Goal: Transaction & Acquisition: Purchase product/service

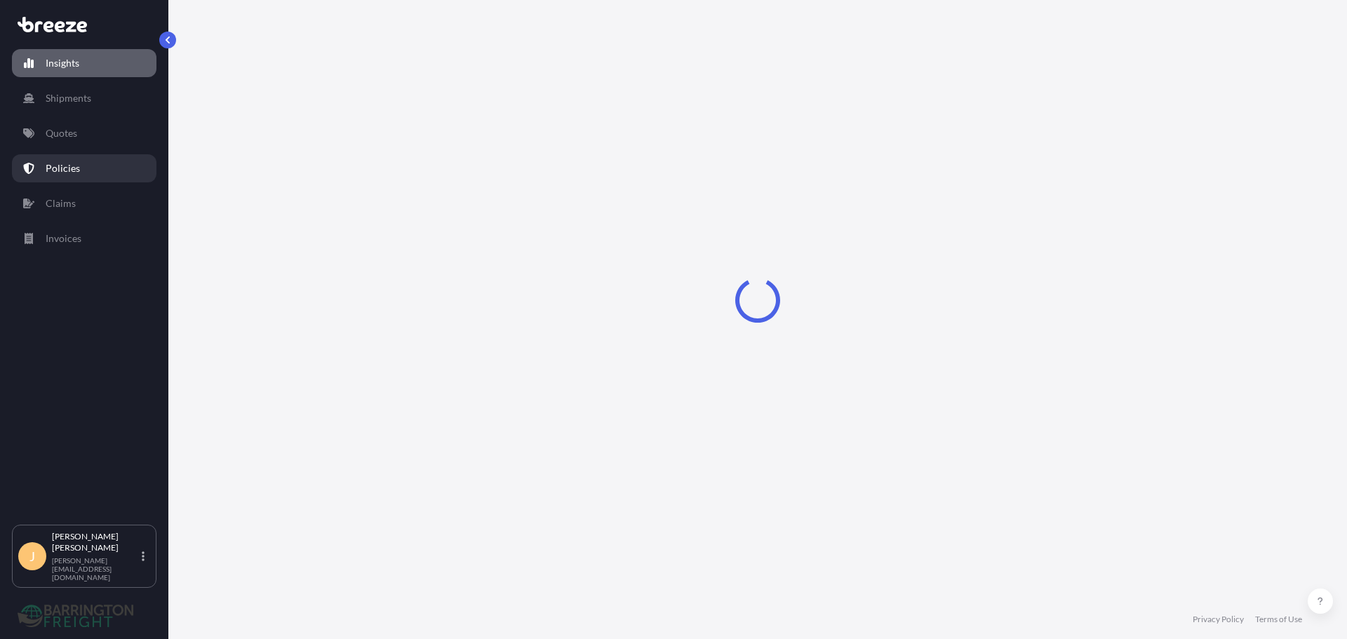
click at [86, 159] on link "Policies" at bounding box center [84, 168] width 144 height 28
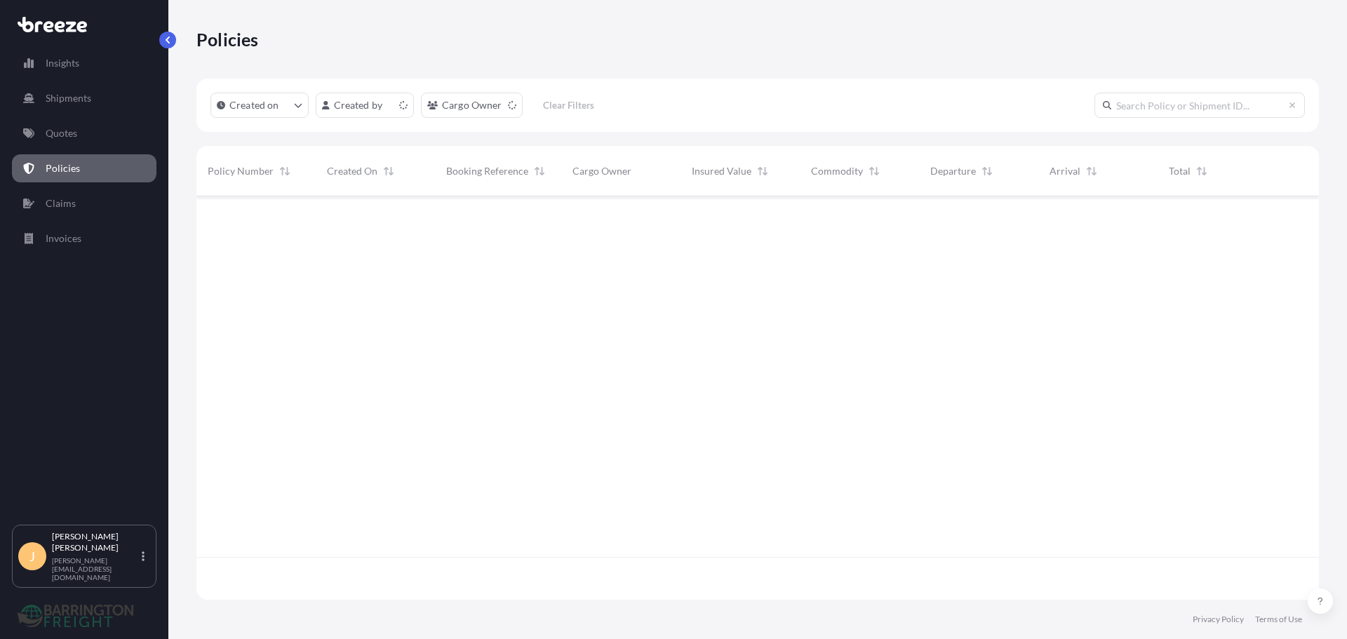
scroll to position [401, 1112]
click at [478, 109] on html "Insights Shipments Quotes Policies Claims Invoices J [PERSON_NAME] [PERSON_NAME…" at bounding box center [673, 319] width 1347 height 639
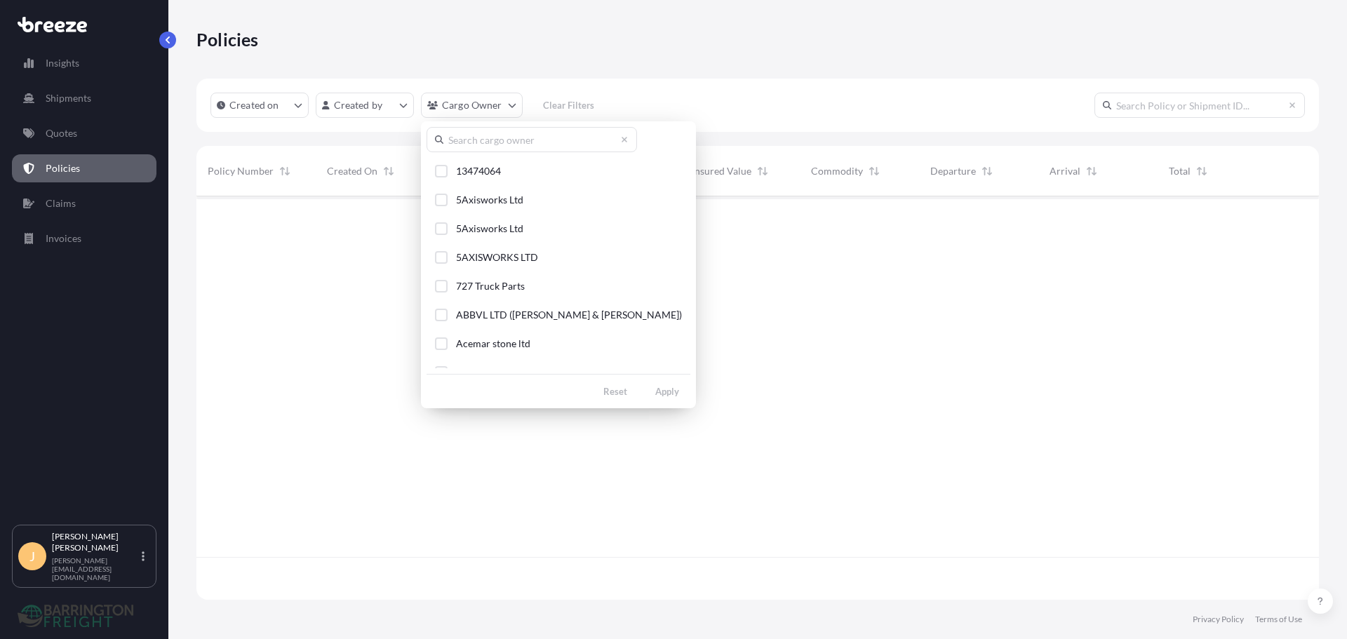
click at [483, 145] on input "text" at bounding box center [531, 139] width 210 height 25
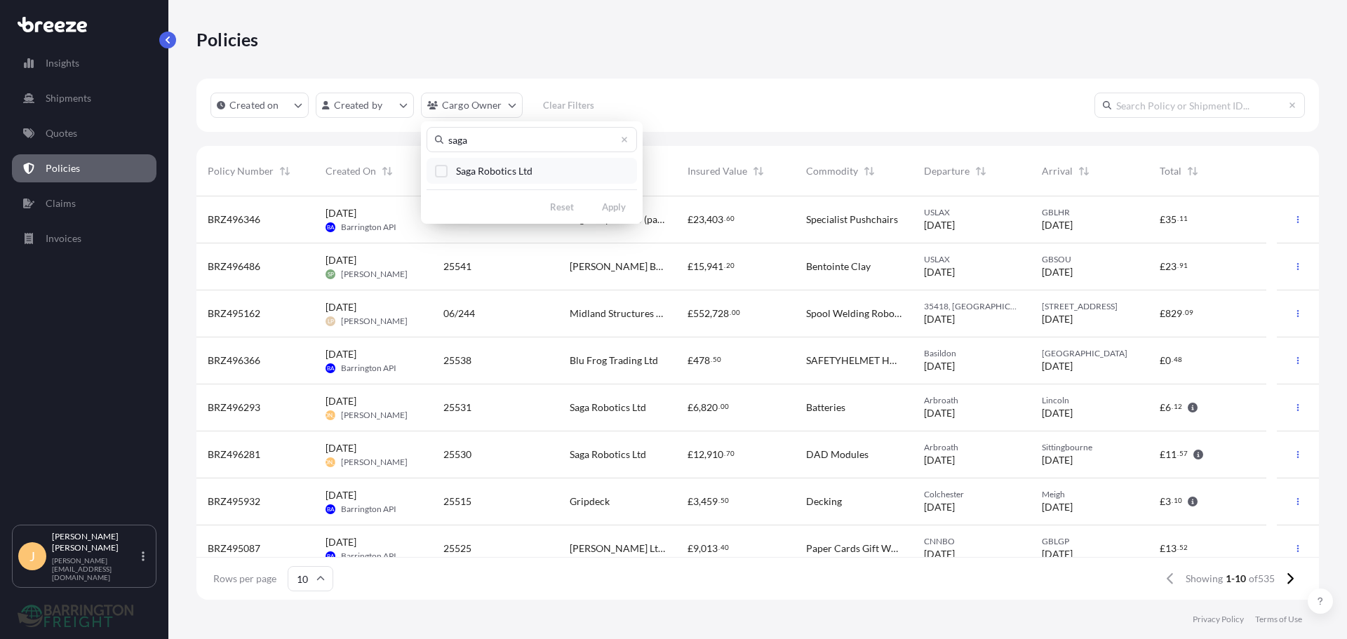
type input "saga"
click at [465, 166] on span "Saga Robotics Ltd" at bounding box center [494, 171] width 76 height 14
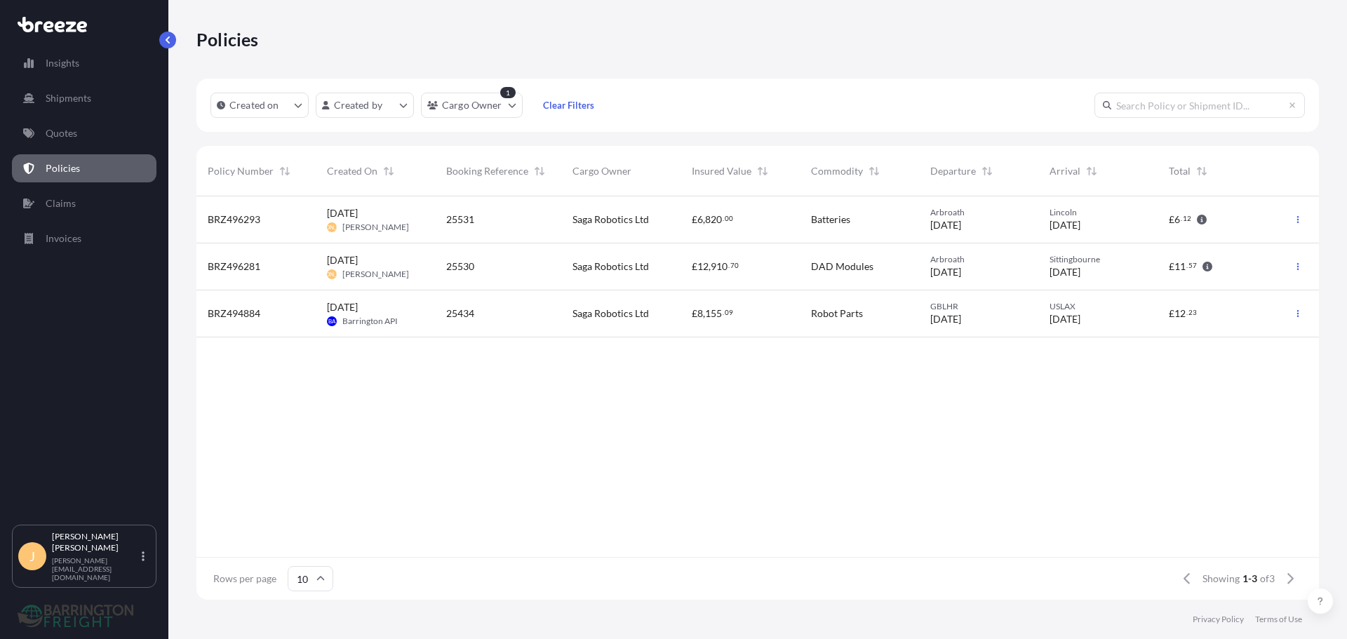
click at [652, 221] on div "Saga Robotics Ltd" at bounding box center [620, 220] width 97 height 14
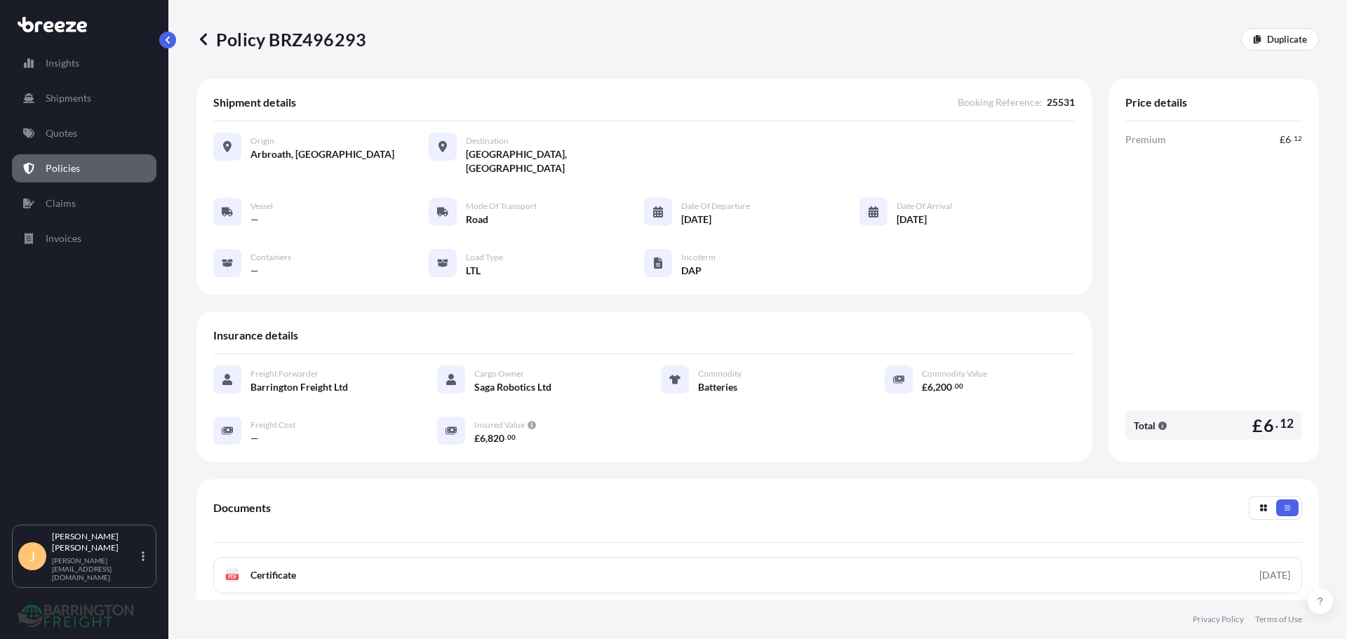
click at [321, 40] on p "Policy BRZ496293" at bounding box center [281, 39] width 170 height 22
copy p "BRZ496293"
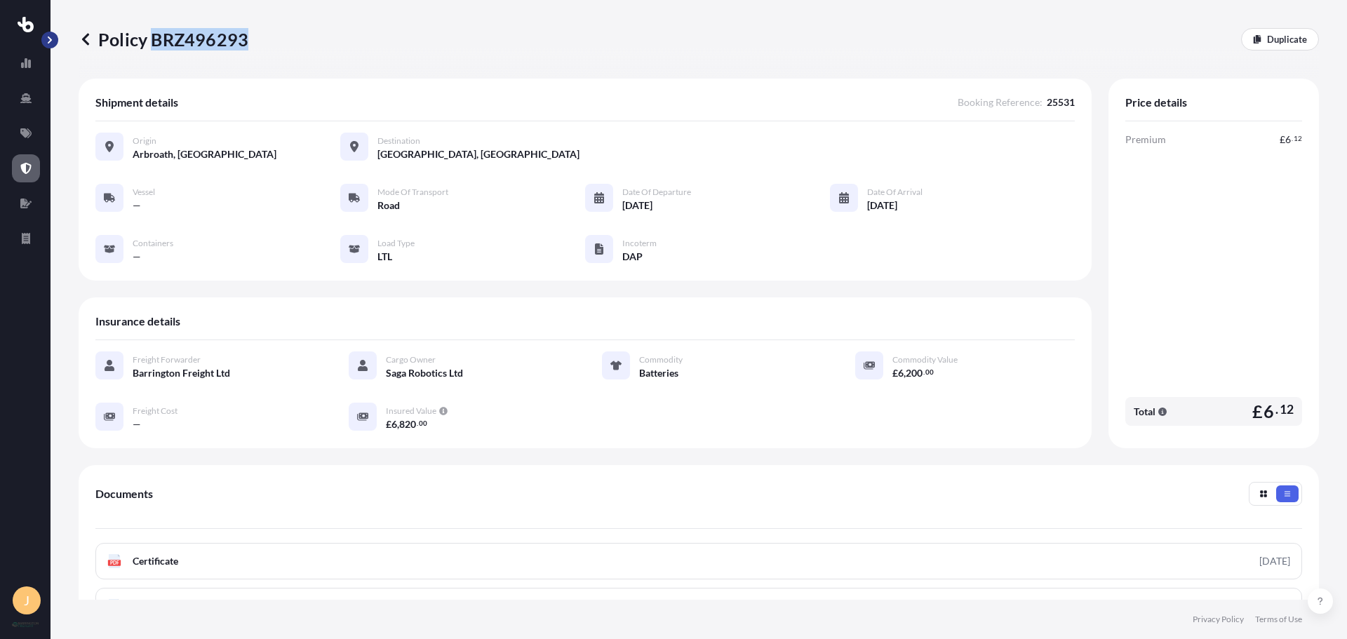
click at [55, 39] on button "button" at bounding box center [49, 40] width 17 height 17
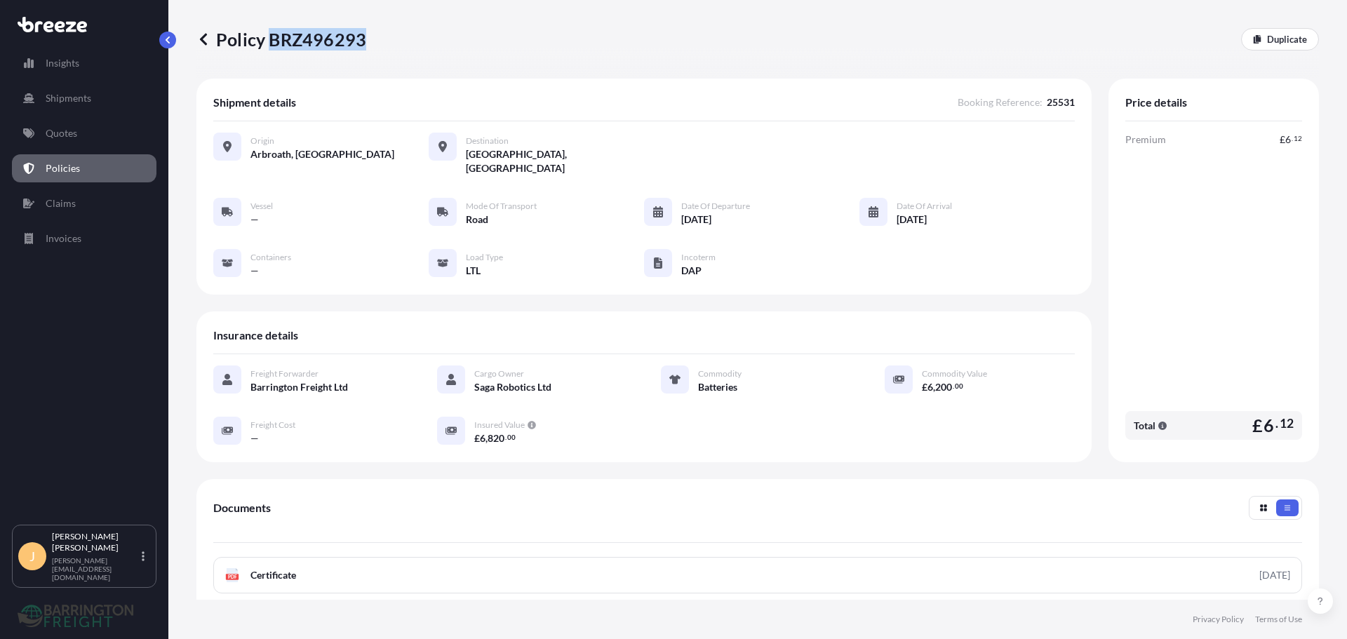
click at [198, 41] on icon at bounding box center [203, 39] width 14 height 14
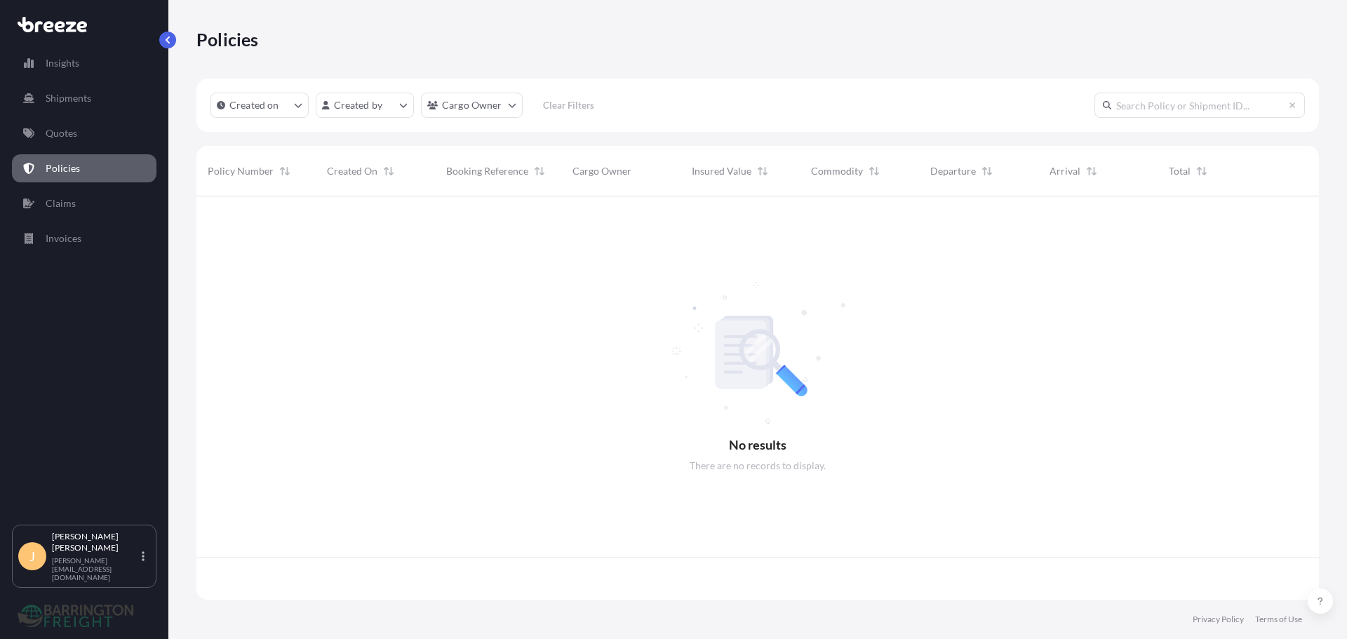
scroll to position [401, 1112]
click at [482, 116] on html "Insights Shipments Quotes Policies Claims Invoices J [PERSON_NAME] [PERSON_NAME…" at bounding box center [673, 319] width 1347 height 639
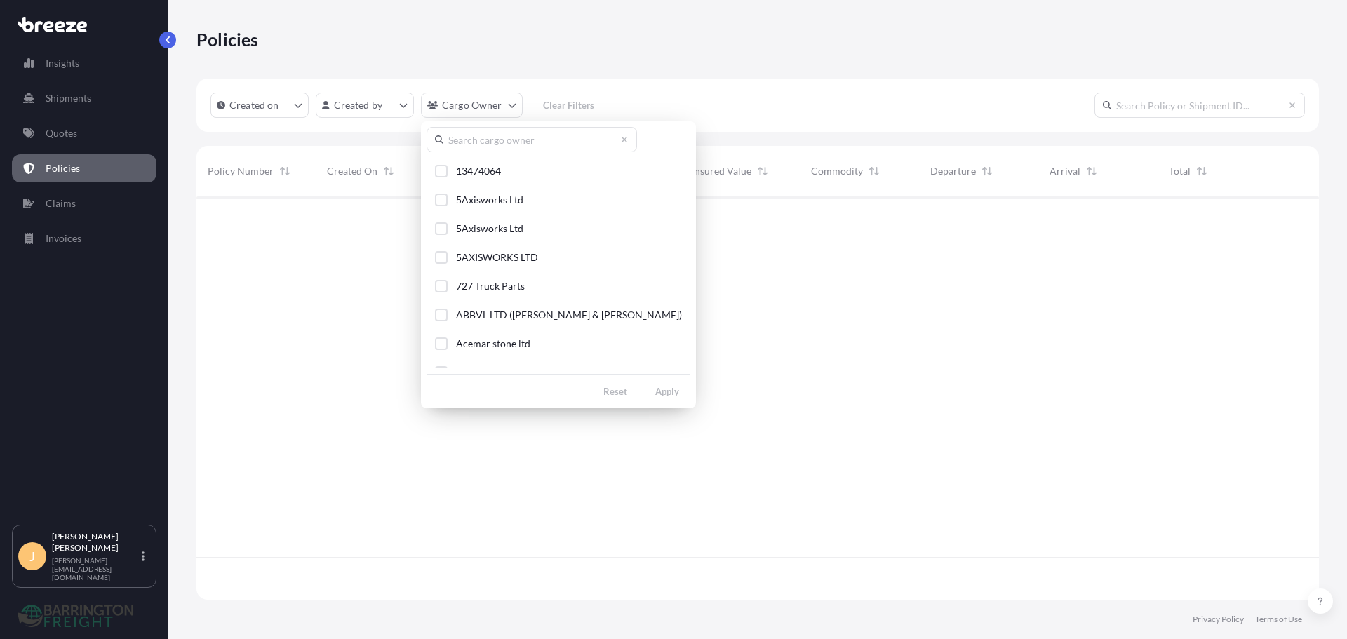
click at [484, 132] on input "text" at bounding box center [531, 139] width 210 height 25
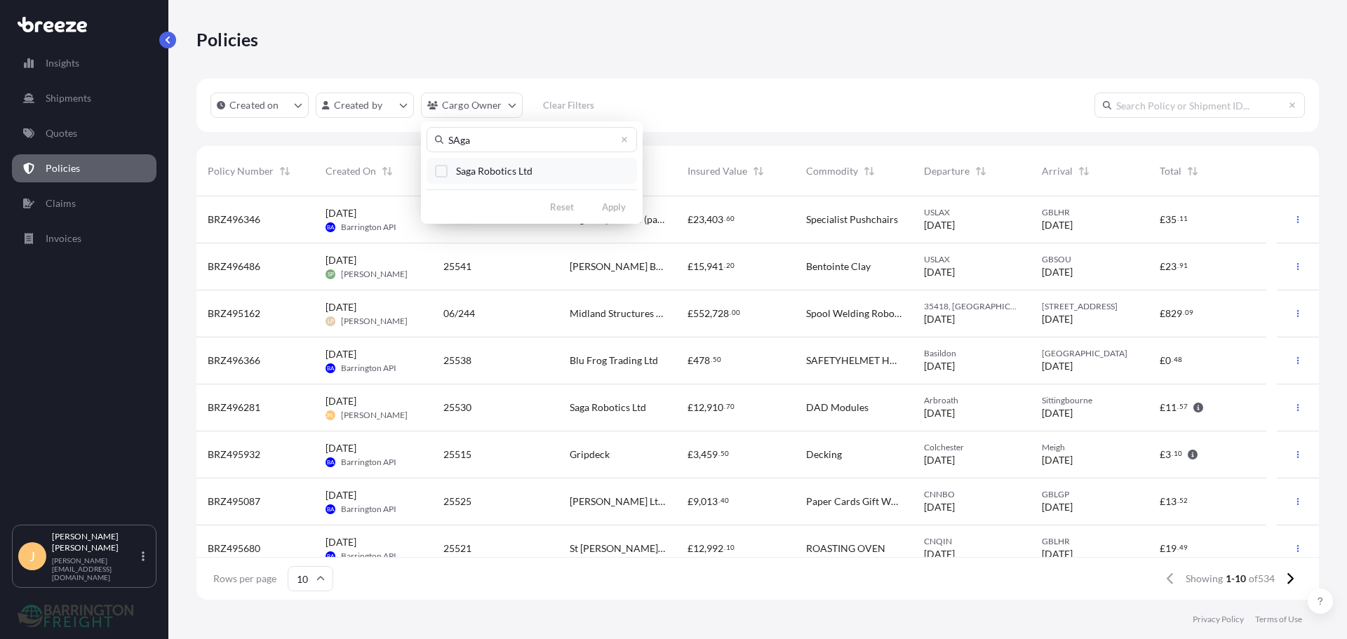
type input "SAga"
click at [487, 173] on span "Saga Robotics Ltd" at bounding box center [494, 171] width 76 height 14
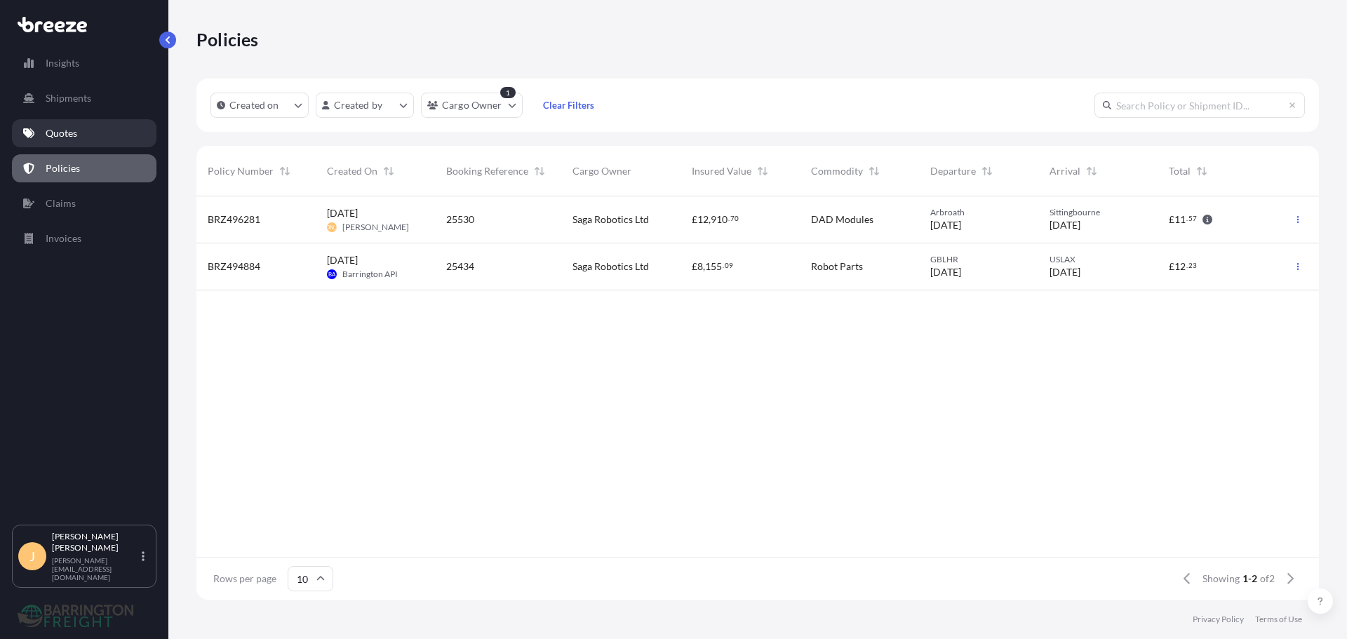
click at [52, 137] on p "Quotes" at bounding box center [62, 133] width 32 height 14
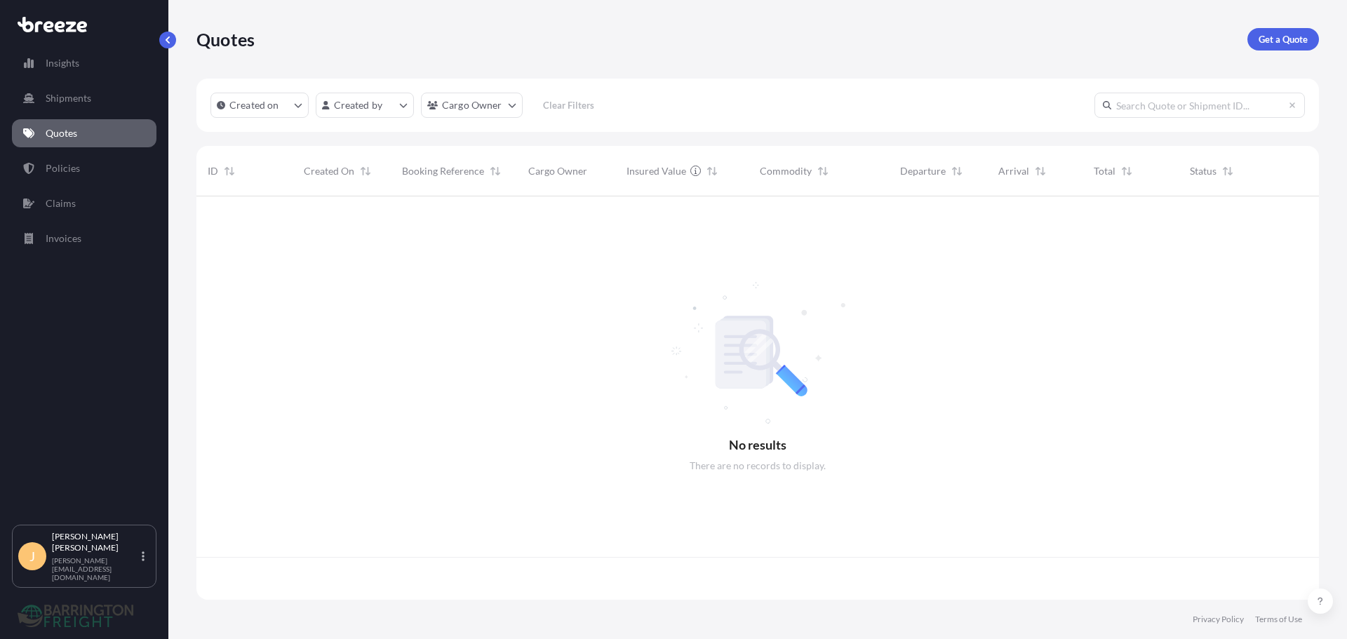
scroll to position [401, 1112]
click at [469, 112] on html "Insights Shipments Quotes Policies Claims Invoices J [PERSON_NAME] [PERSON_NAME…" at bounding box center [673, 319] width 1347 height 639
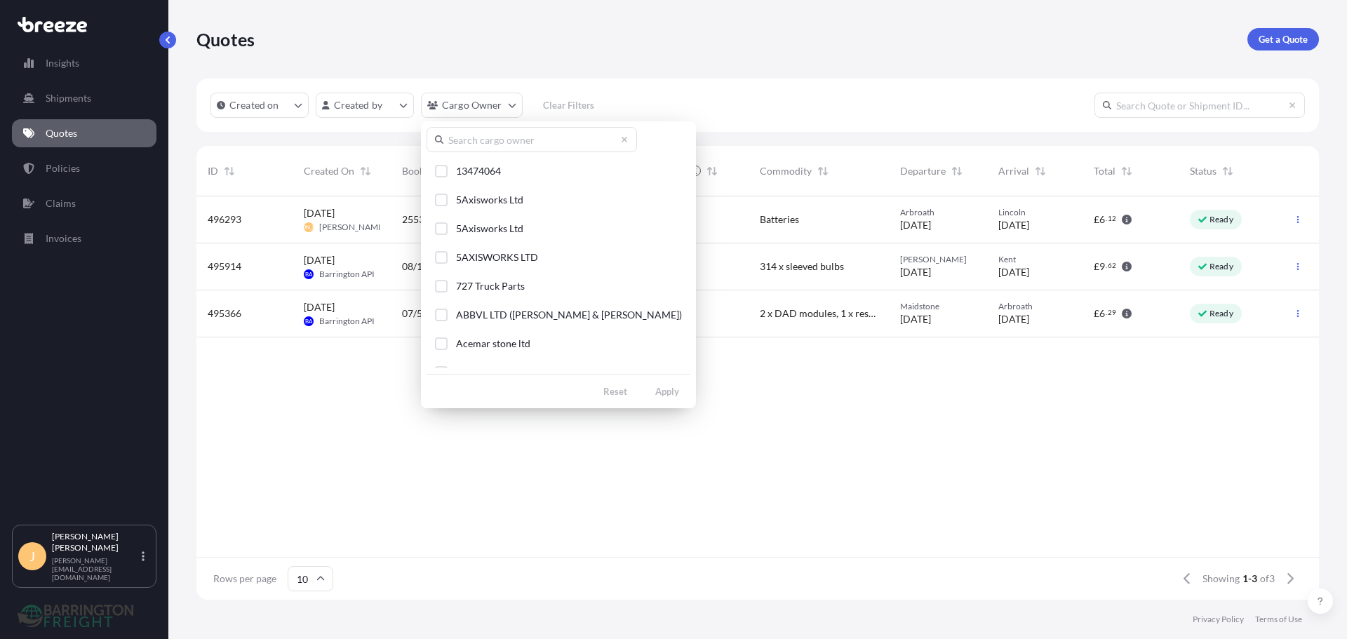
click at [488, 138] on input "text" at bounding box center [531, 139] width 210 height 25
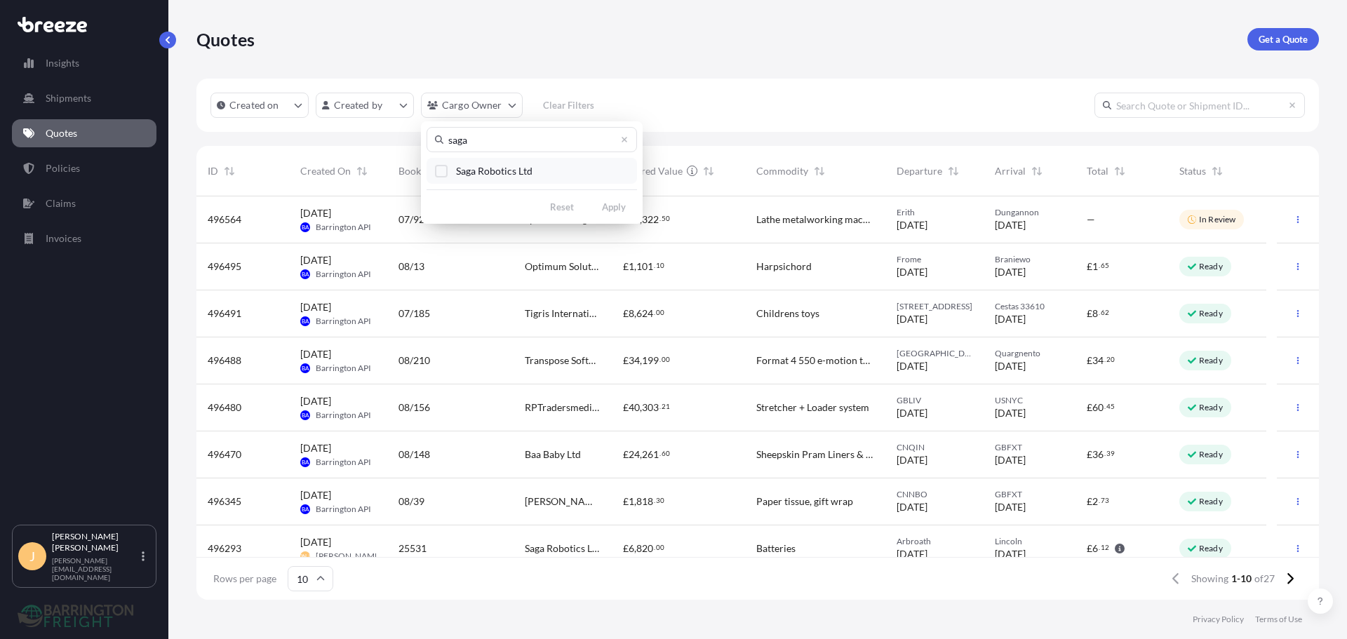
type input "saga"
click at [506, 165] on span "Saga Robotics Ltd" at bounding box center [494, 171] width 76 height 14
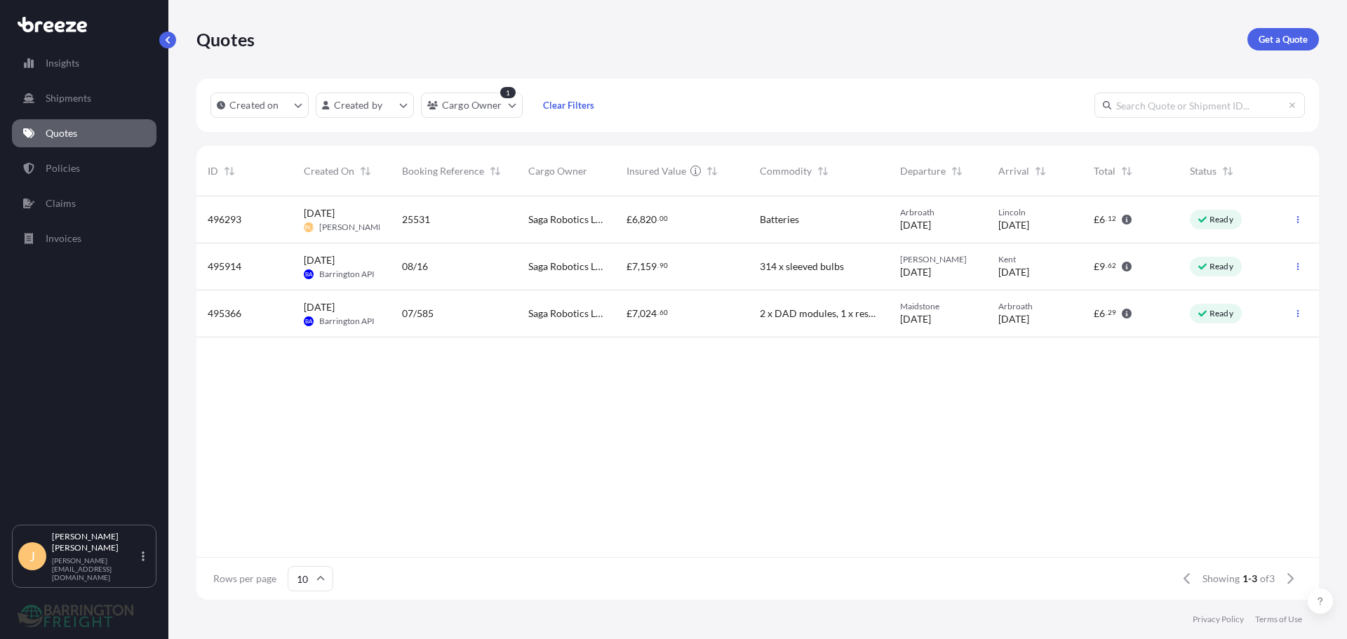
click at [826, 321] on div "2 x DAD modules, 1 x rescue box, 1 x control panel PCB" at bounding box center [818, 313] width 140 height 47
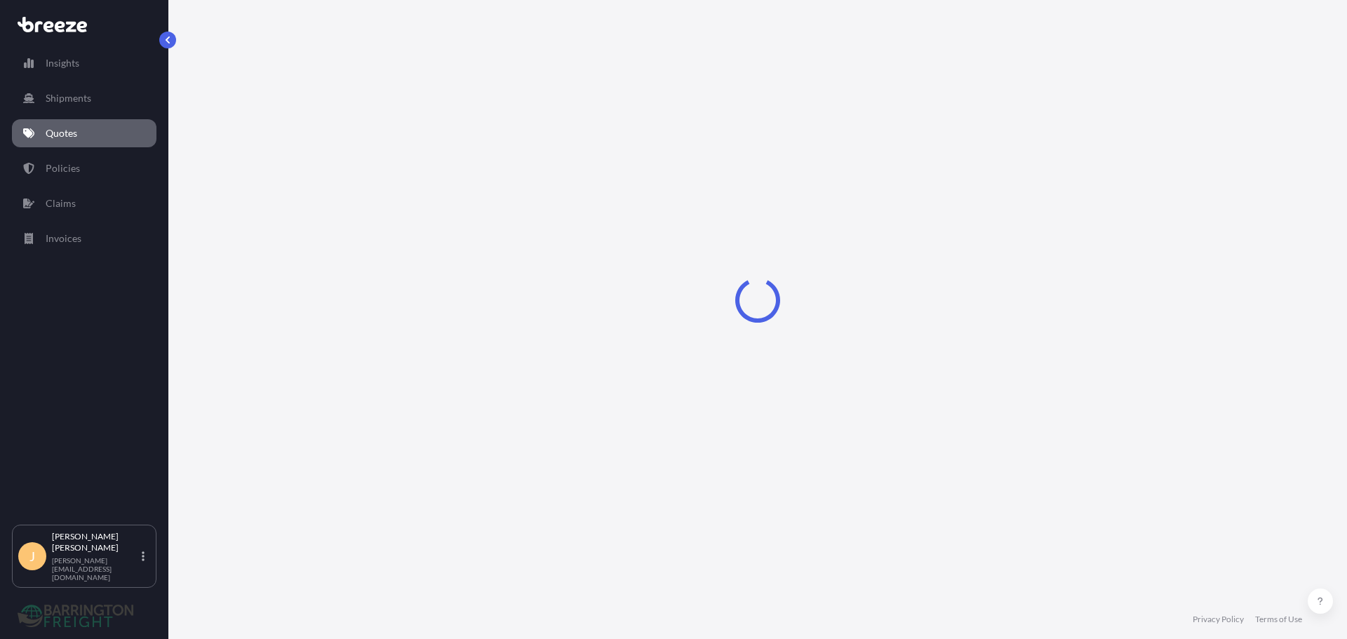
select select "Road"
select select "1"
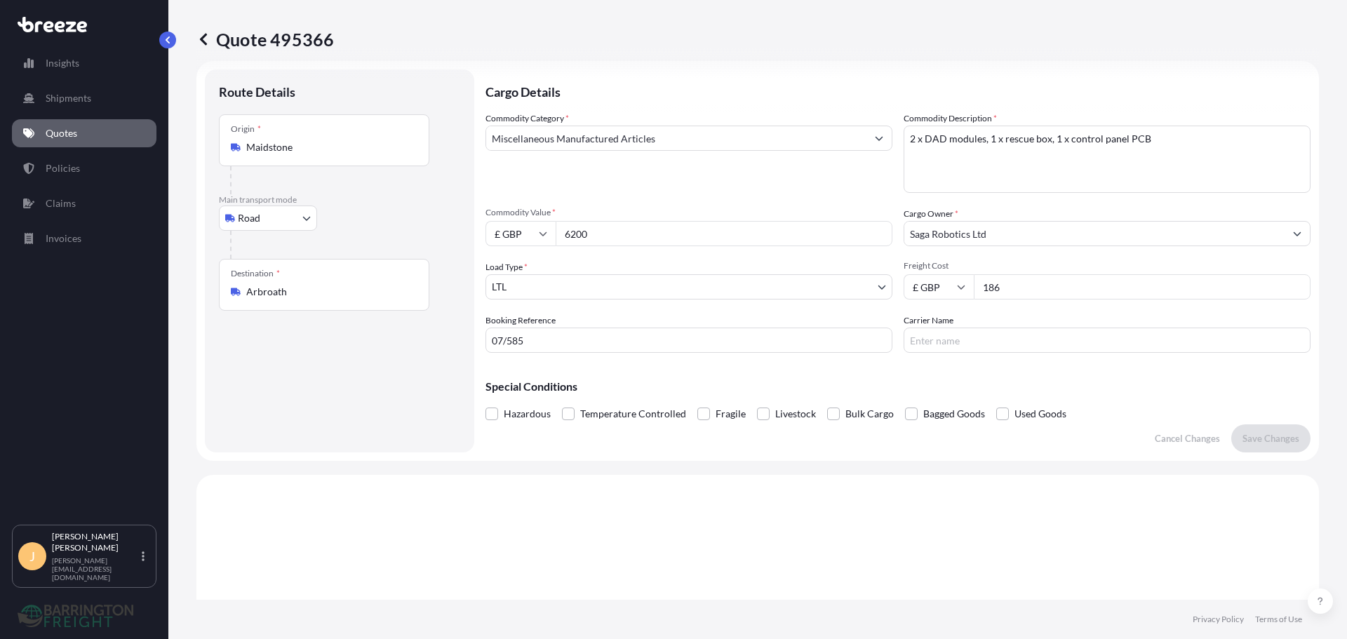
scroll to position [1, 0]
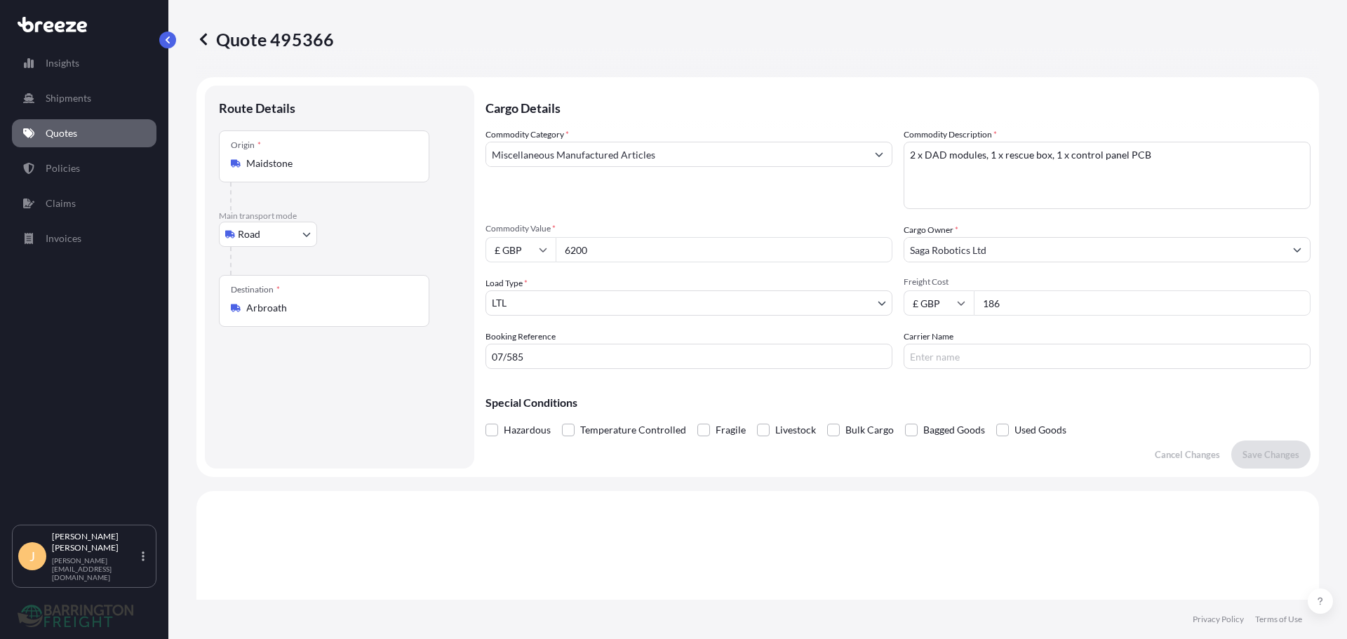
click at [86, 129] on link "Quotes" at bounding box center [84, 133] width 144 height 28
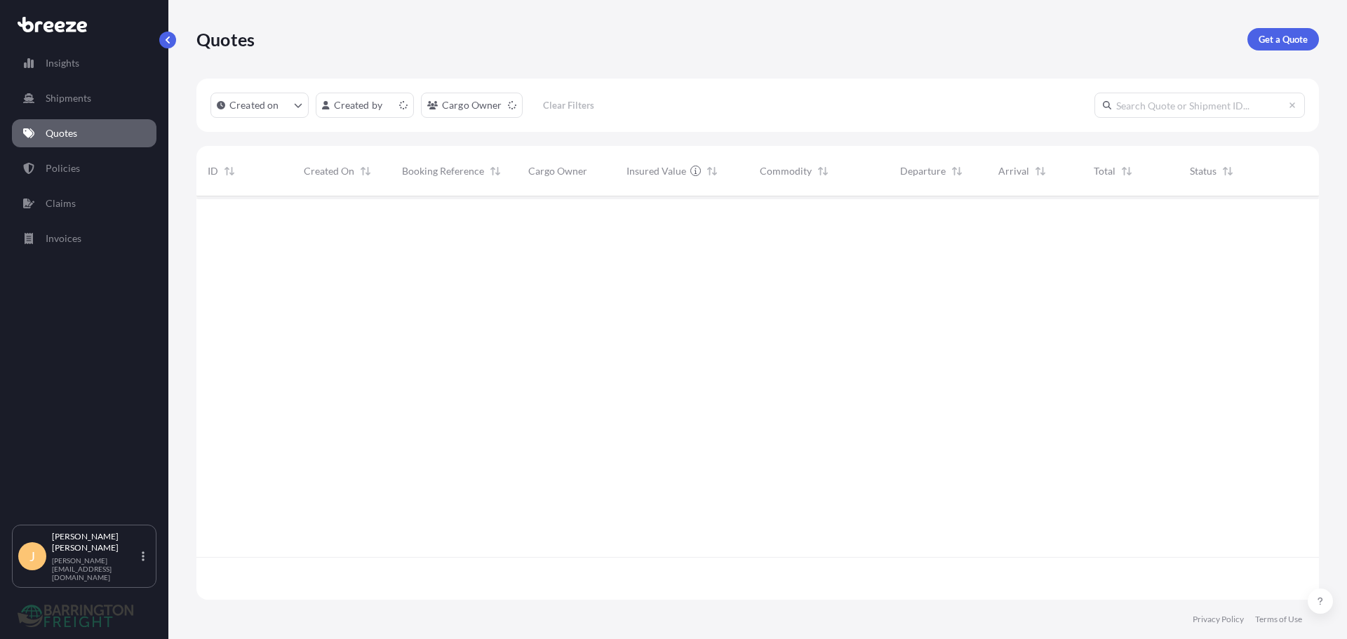
scroll to position [401, 1112]
